Goal: Complete application form

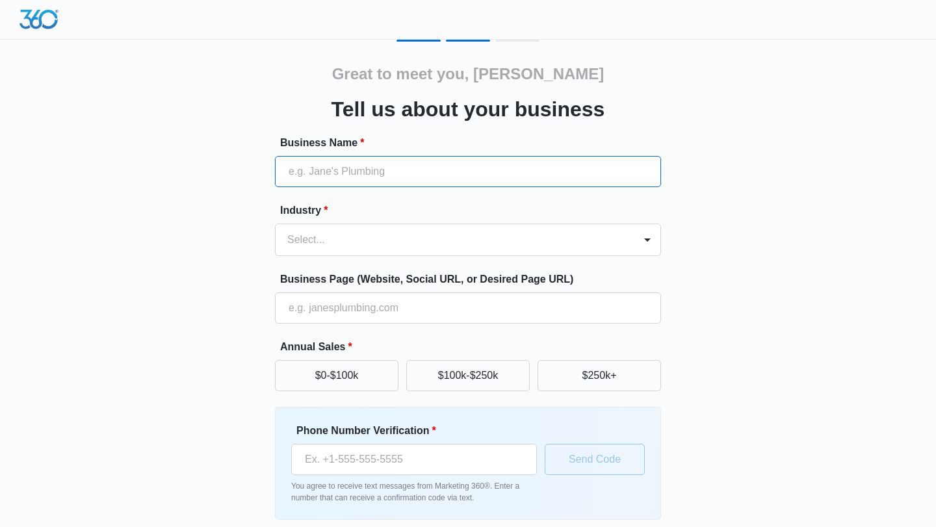
click at [317, 172] on input "Business Name *" at bounding box center [468, 171] width 386 height 31
type input "[DOMAIN_NAME]"
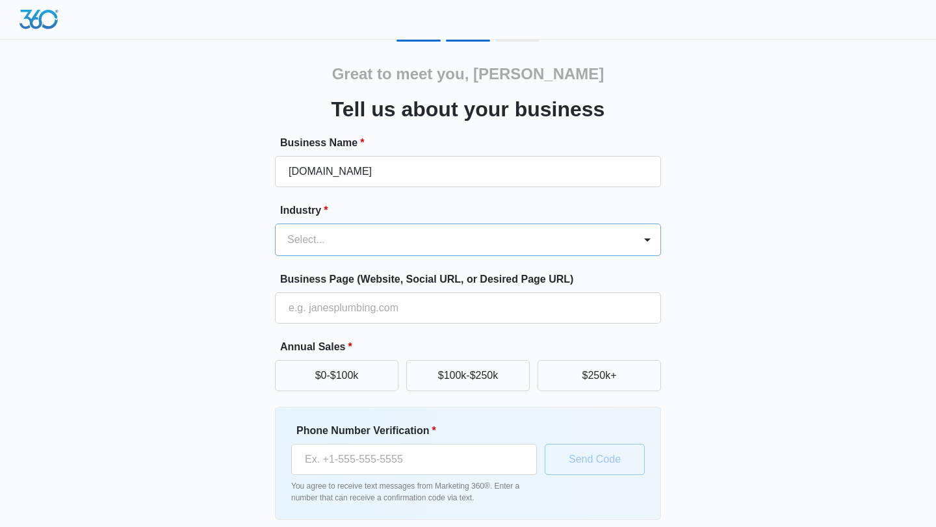
click at [290, 237] on div at bounding box center [452, 240] width 330 height 18
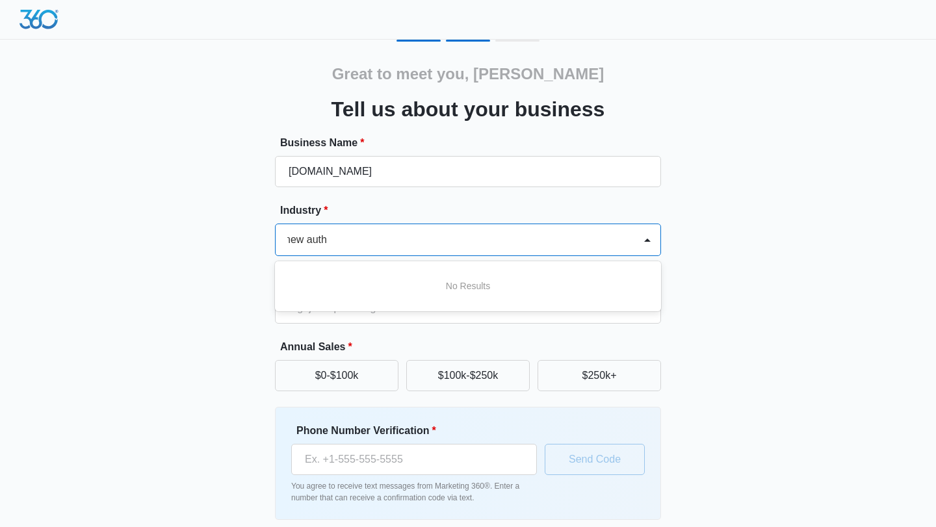
scroll to position [0, 4]
type input "new author"
click at [206, 268] on div "Great to meet you, [PERSON_NAME] us about your business Business Name * [DOMAIN…" at bounding box center [468, 303] width 780 height 527
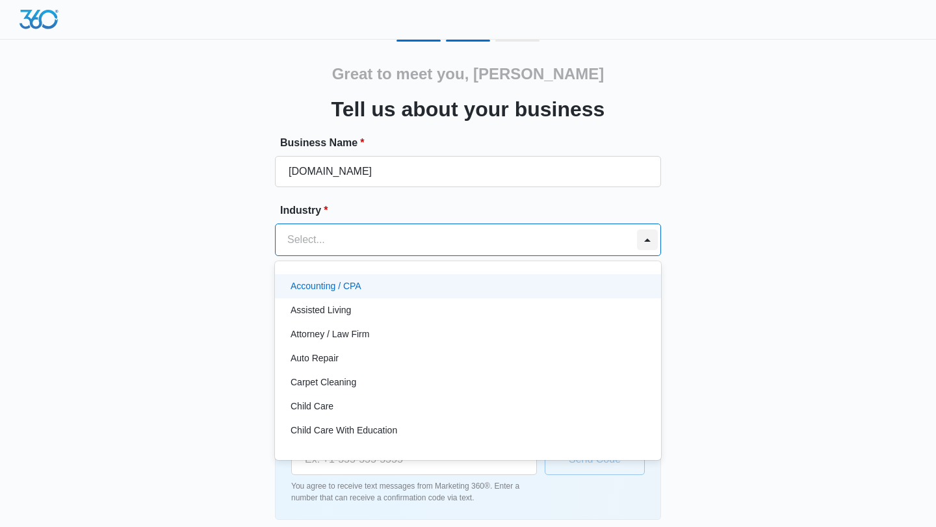
click at [645, 240] on div at bounding box center [647, 239] width 21 height 21
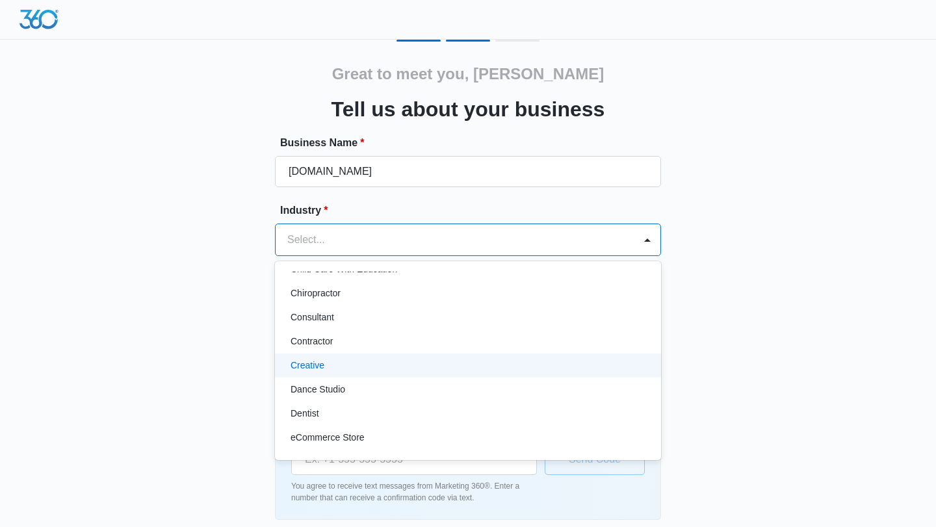
scroll to position [162, 0]
click at [314, 361] on p "Creative" at bounding box center [307, 364] width 34 height 14
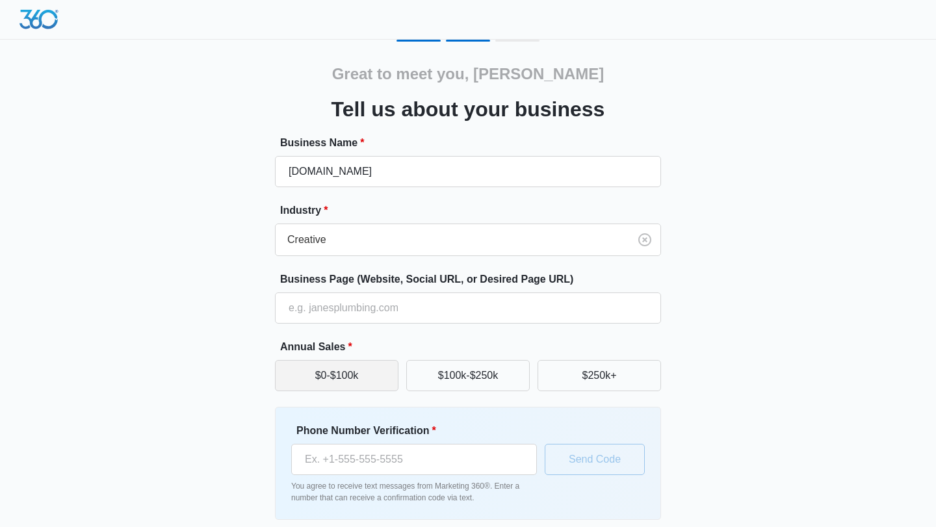
click at [341, 383] on button "$0-$100k" at bounding box center [336, 375] width 123 height 31
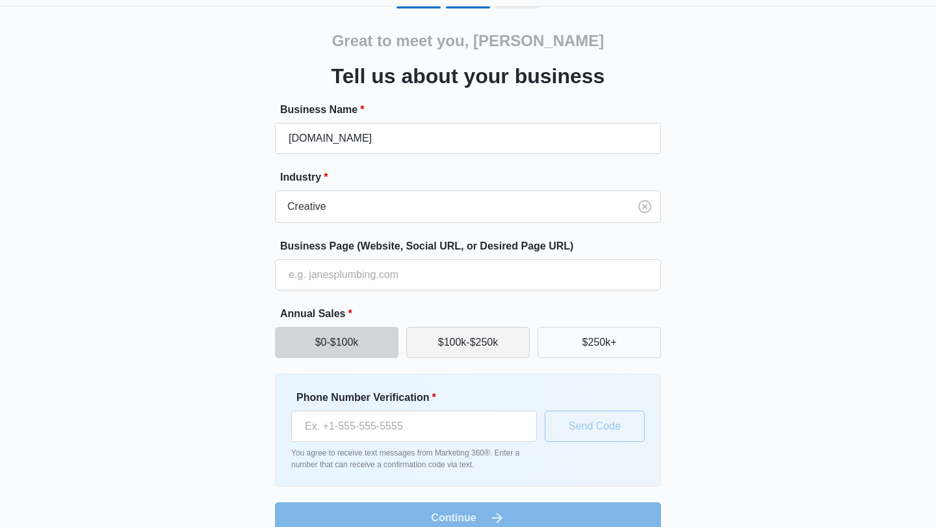
scroll to position [55, 0]
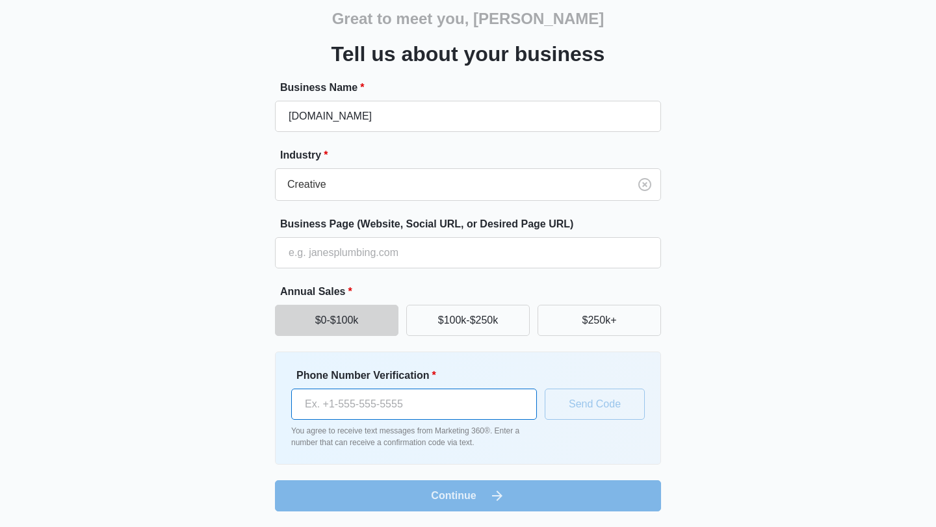
click at [368, 403] on input "Phone Number Verification *" at bounding box center [414, 403] width 246 height 31
type input "[PHONE_NUMBER]"
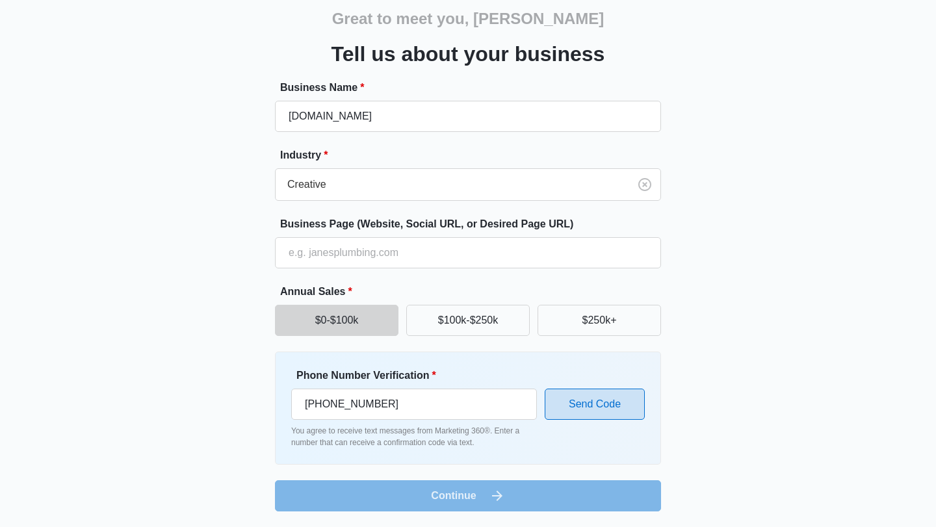
click at [611, 407] on button "Send Code" at bounding box center [594, 403] width 100 height 31
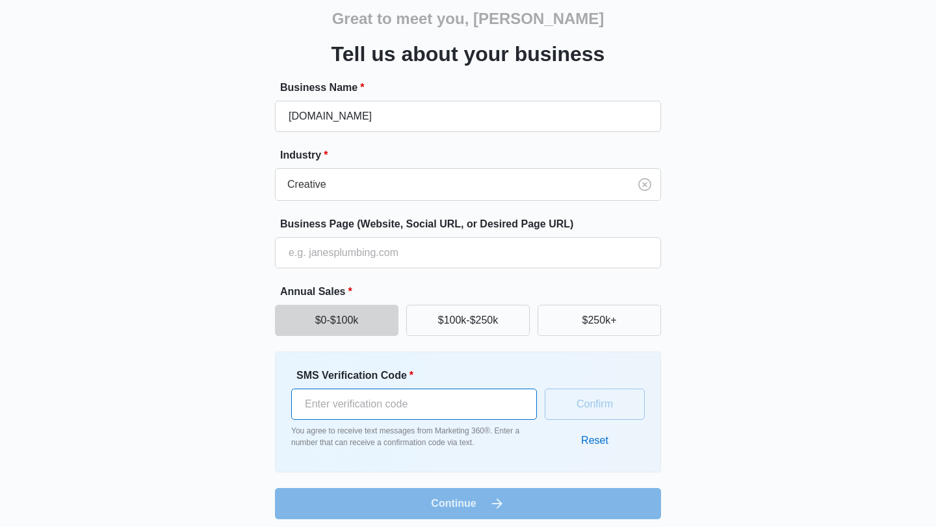
click at [405, 411] on input "SMS Verification Code *" at bounding box center [414, 403] width 246 height 31
type input "619273"
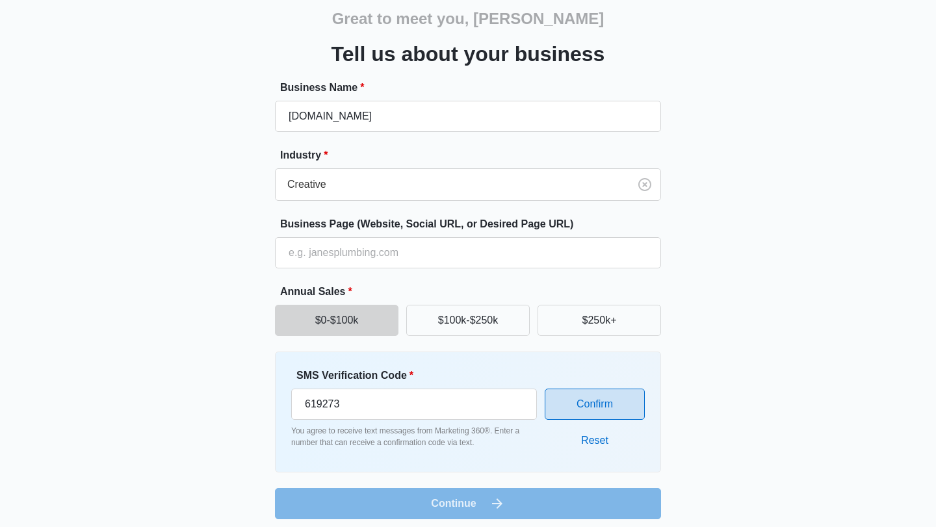
click at [599, 403] on button "Confirm" at bounding box center [594, 403] width 100 height 31
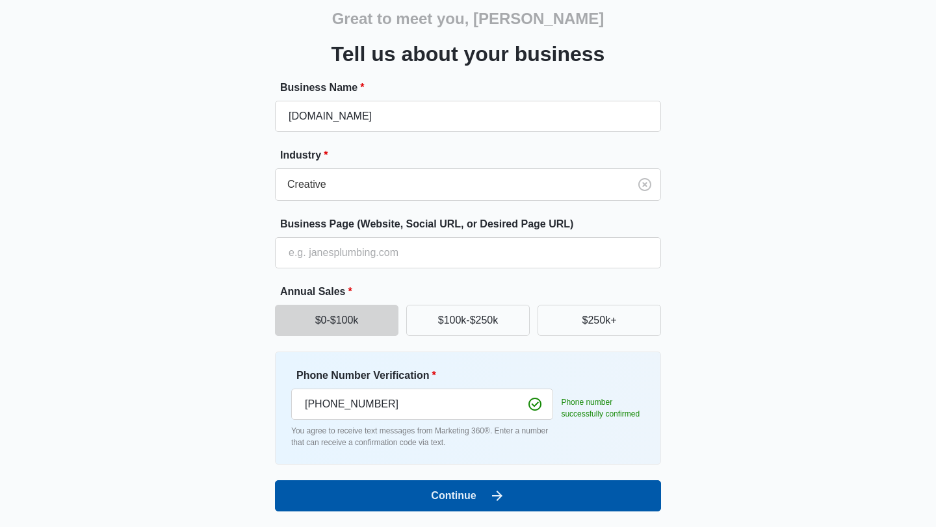
click at [493, 492] on icon "submit" at bounding box center [497, 496] width 16 height 16
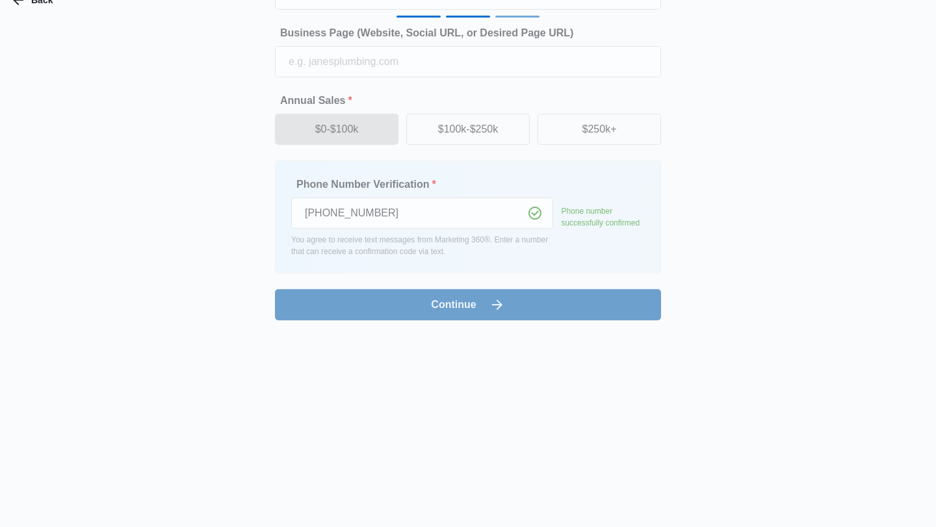
scroll to position [0, 0]
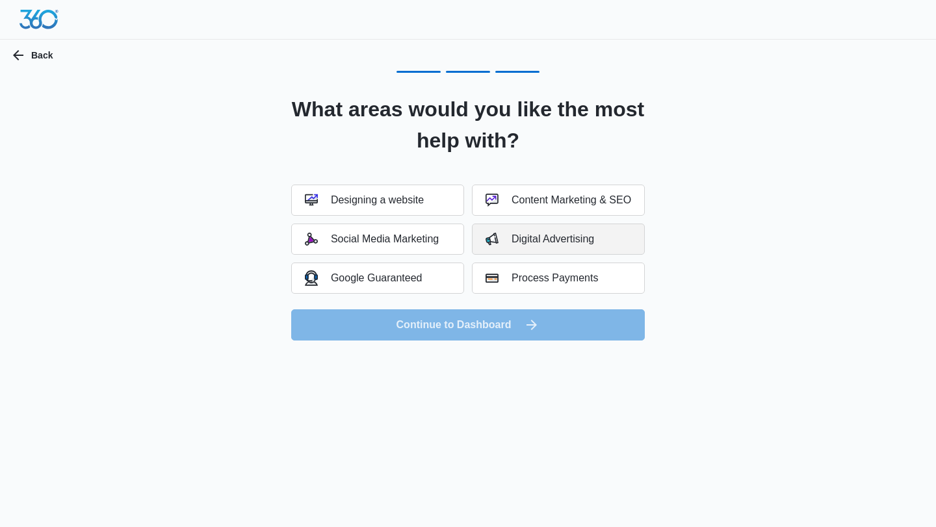
click at [524, 240] on div "Digital Advertising" at bounding box center [539, 239] width 108 height 13
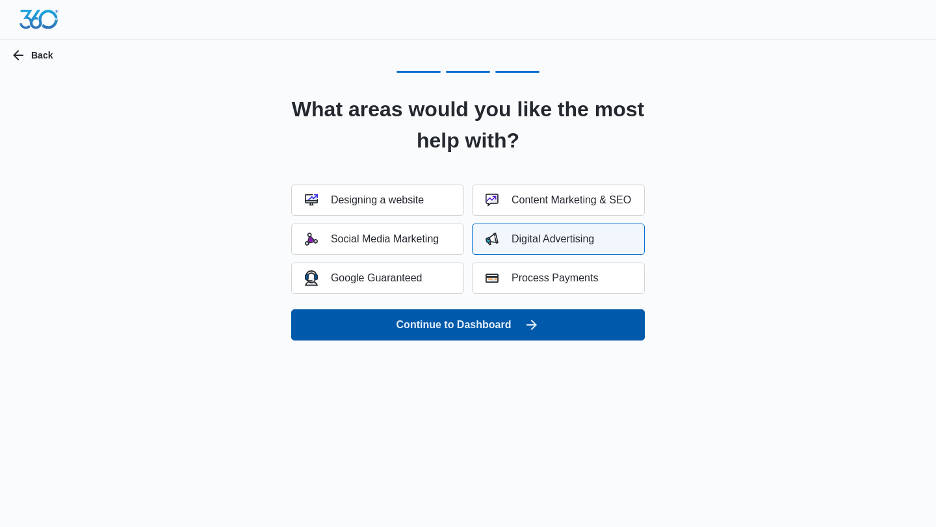
click at [472, 327] on button "Continue to Dashboard" at bounding box center [467, 324] width 353 height 31
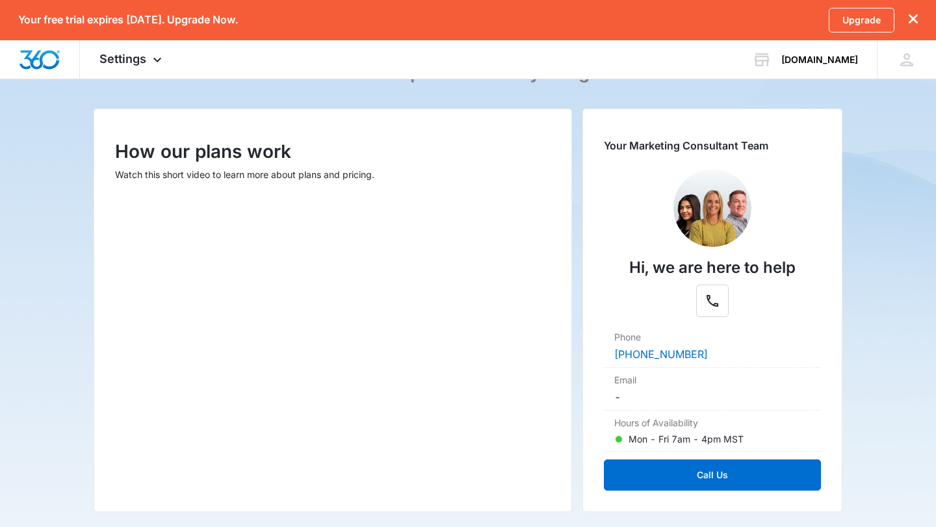
scroll to position [133, 0]
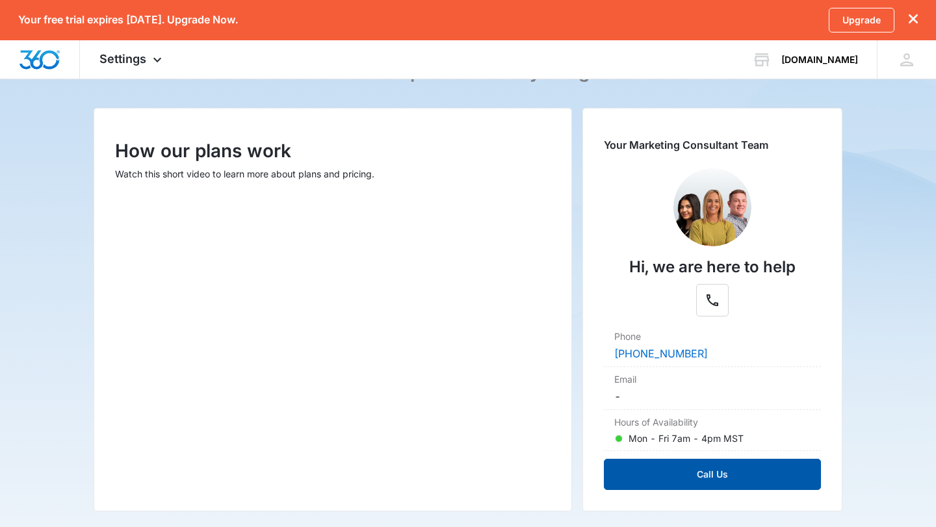
click at [678, 478] on button "Call Us" at bounding box center [712, 474] width 217 height 31
